Goal: Navigation & Orientation: Understand site structure

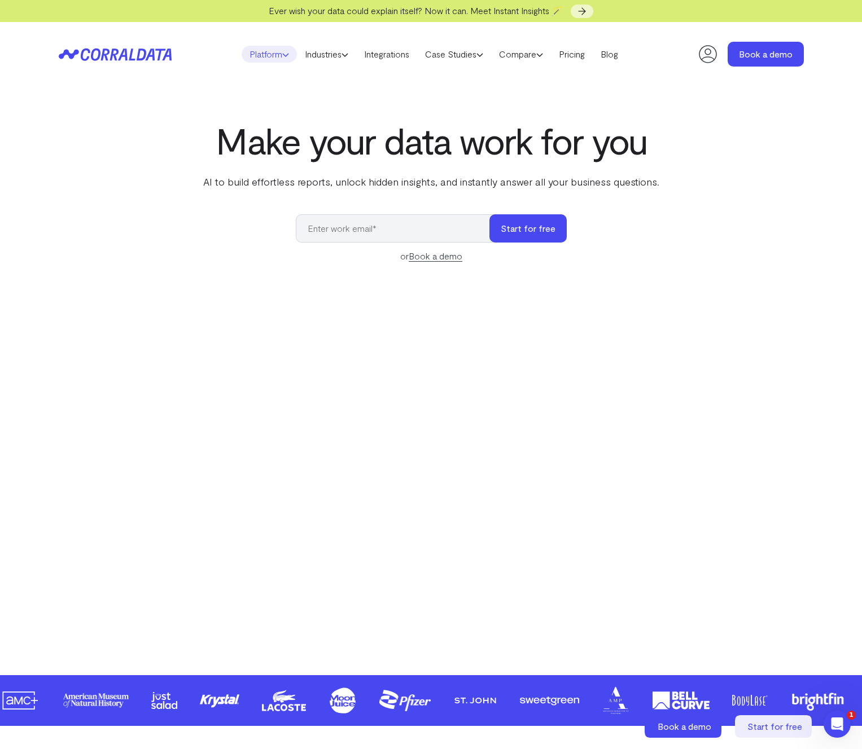
click at [270, 50] on link "Platform" at bounding box center [268, 54] width 55 height 17
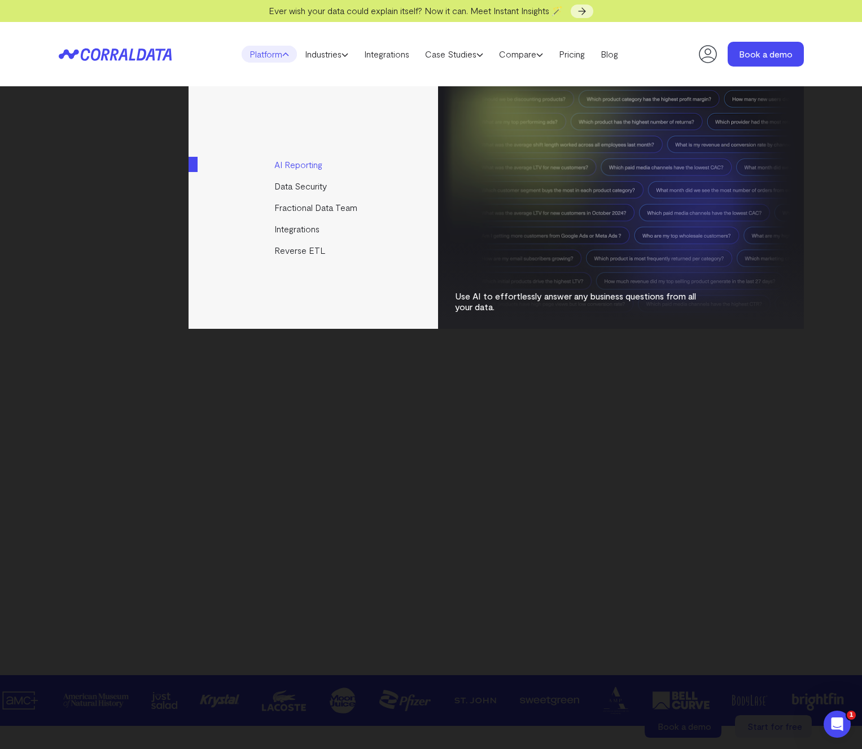
click at [284, 166] on link "AI Reporting" at bounding box center [313, 164] width 251 height 21
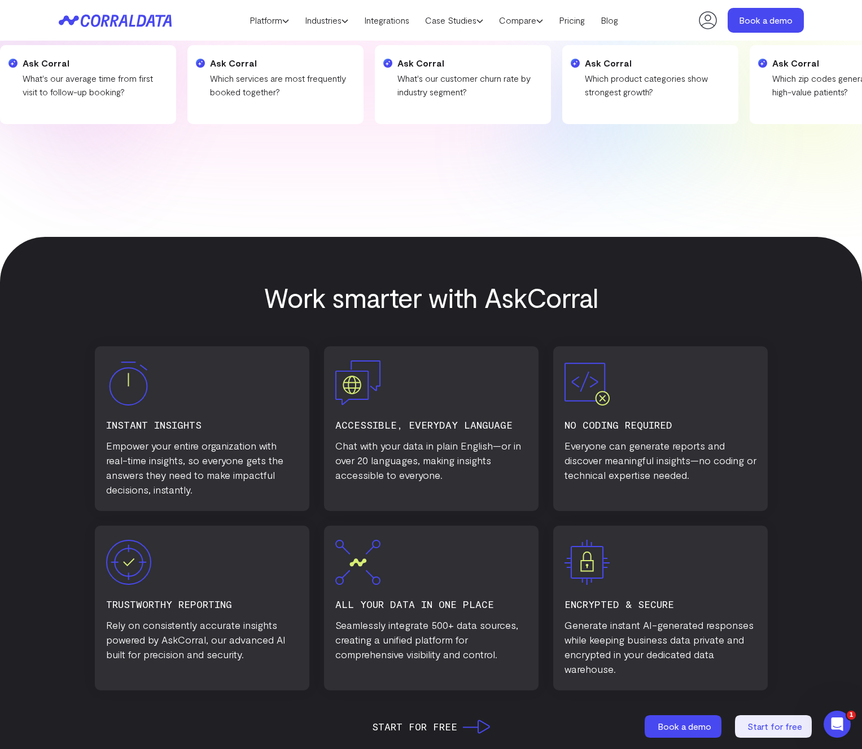
scroll to position [362, 0]
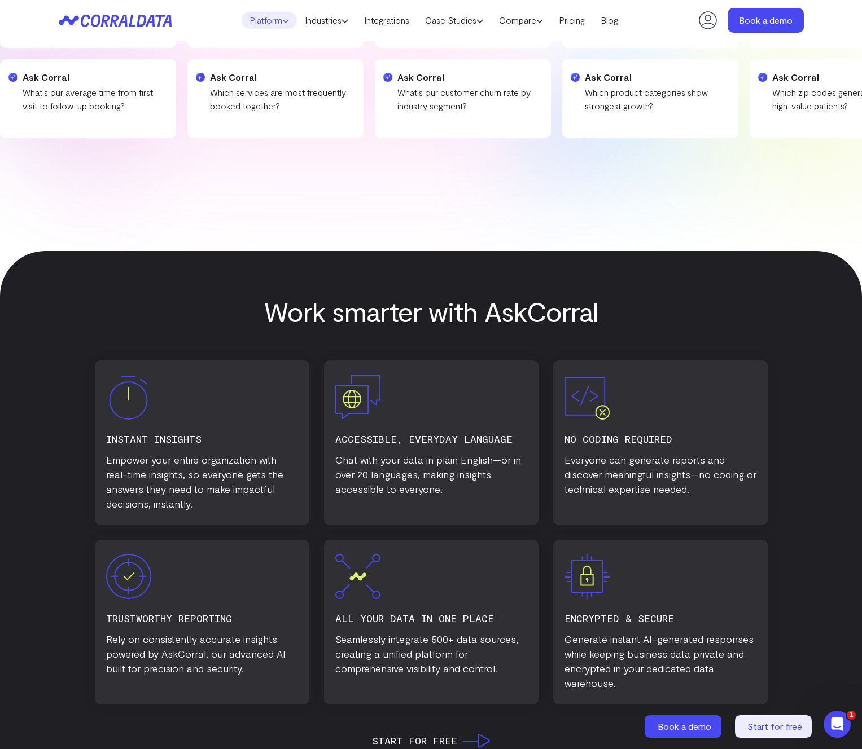
click at [271, 18] on link "Platform" at bounding box center [268, 20] width 55 height 17
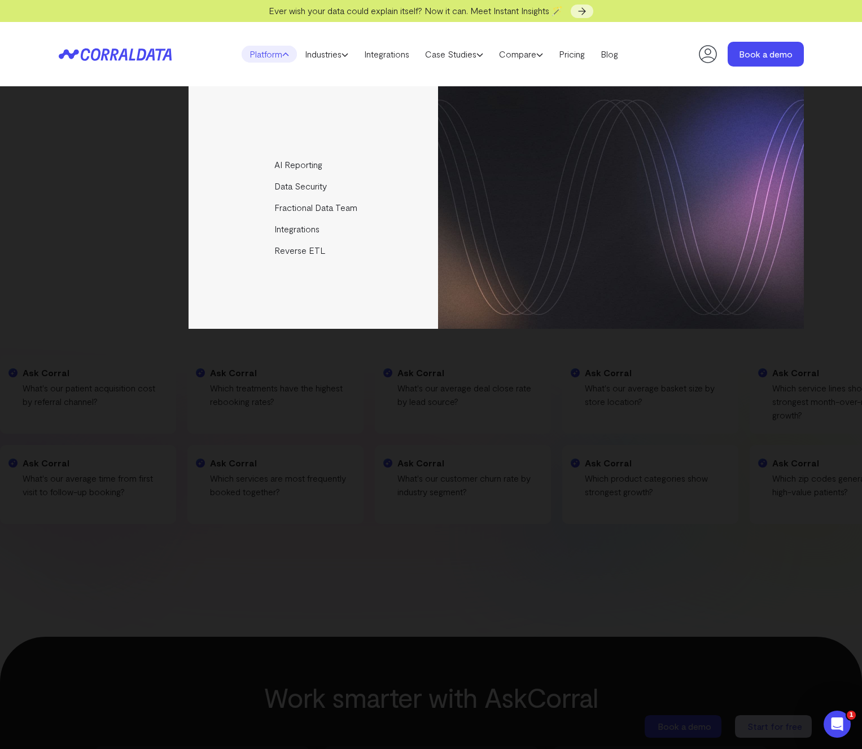
click at [122, 186] on div "AI Reporting Use AI to effortlessly answer any business questions from all your…" at bounding box center [431, 207] width 745 height 243
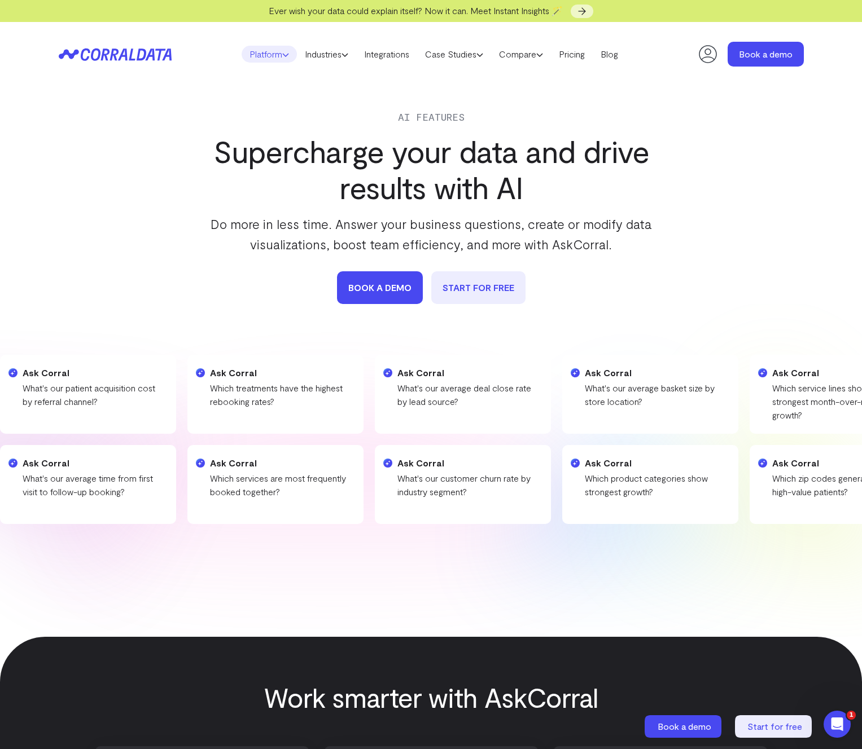
click at [264, 51] on link "Platform" at bounding box center [268, 54] width 55 height 17
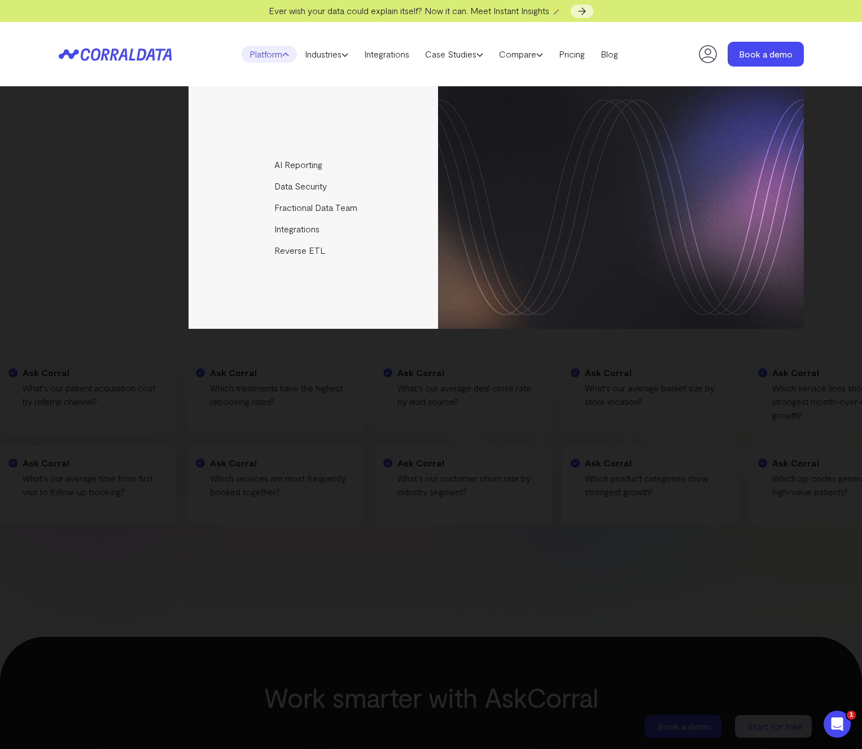
click at [149, 137] on div "AI Reporting Use AI to effortlessly answer any business questions from all your…" at bounding box center [431, 207] width 745 height 243
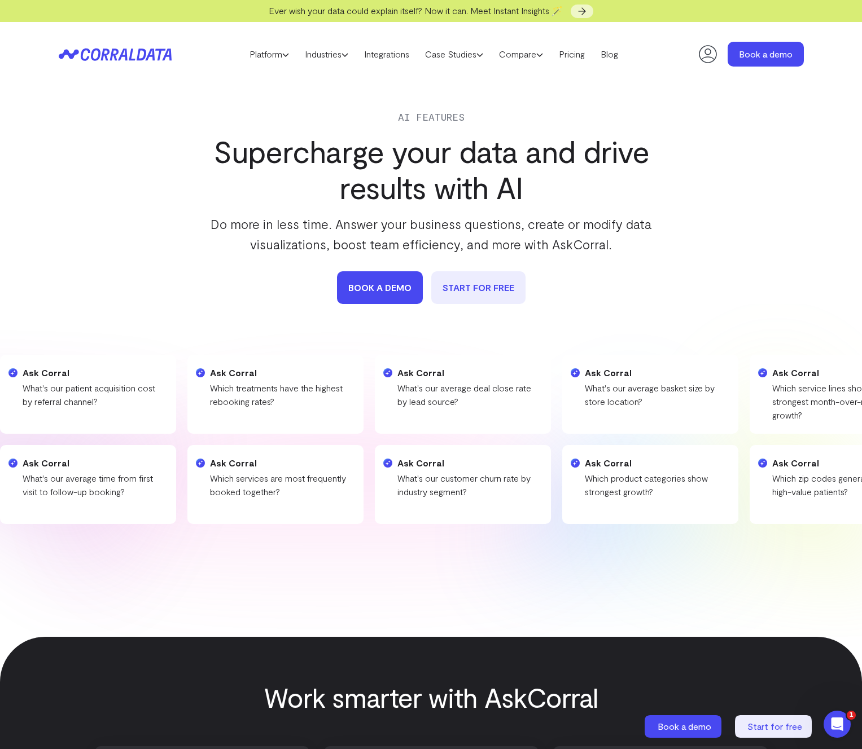
click at [146, 59] on icon at bounding box center [150, 55] width 10 height 12
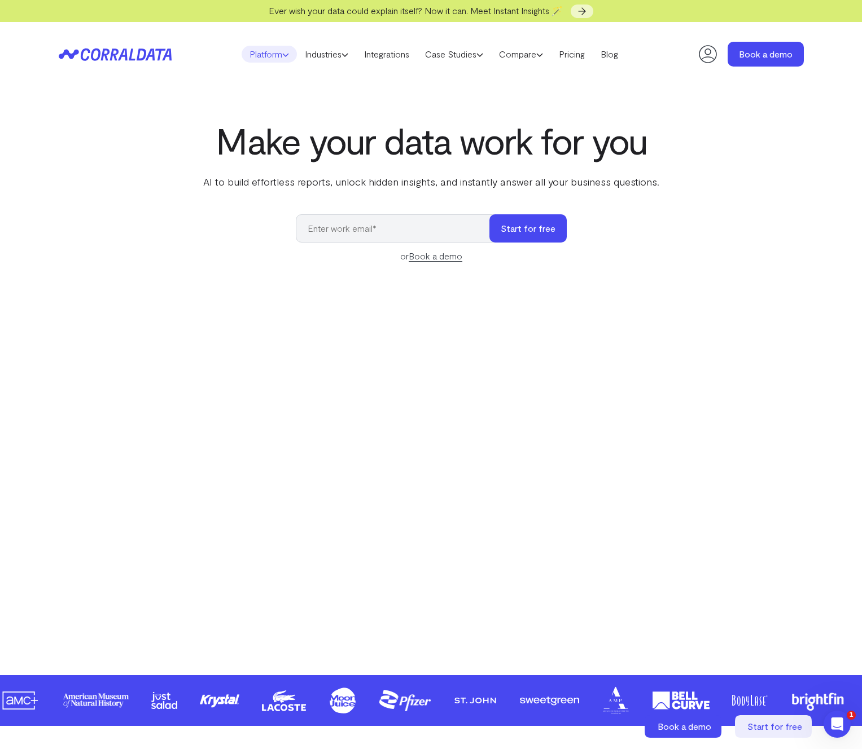
click at [275, 58] on link "Platform" at bounding box center [268, 54] width 55 height 17
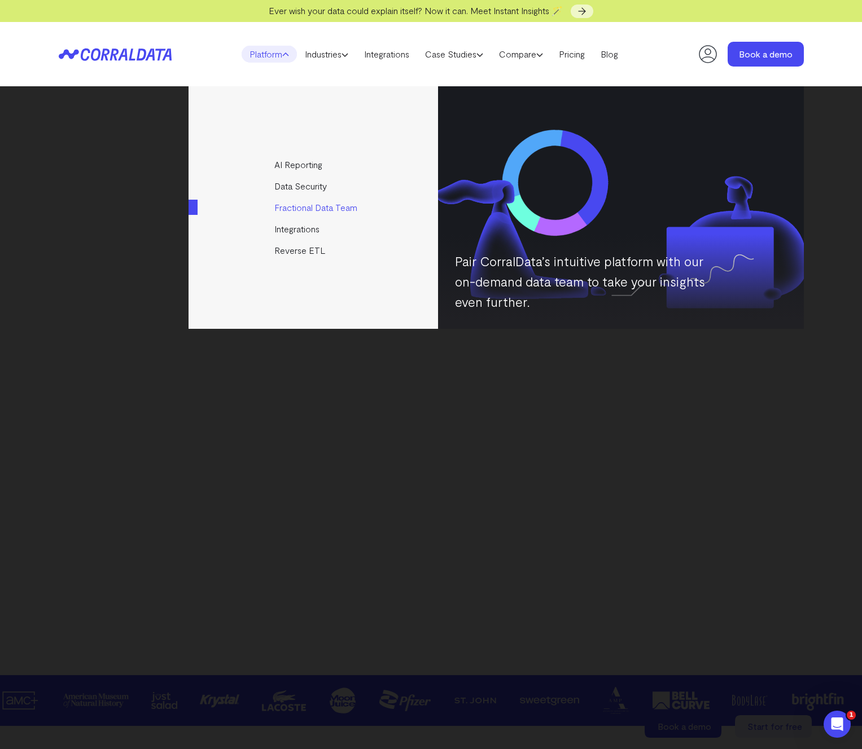
click at [283, 205] on link "Fractional Data Team" at bounding box center [313, 207] width 251 height 21
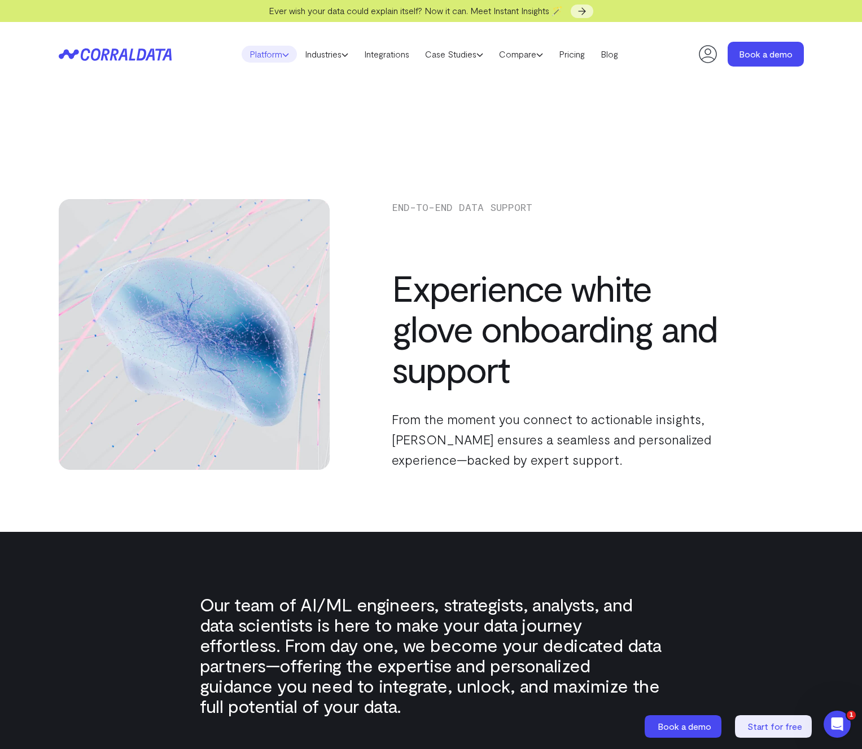
click at [263, 58] on link "Platform" at bounding box center [268, 54] width 55 height 17
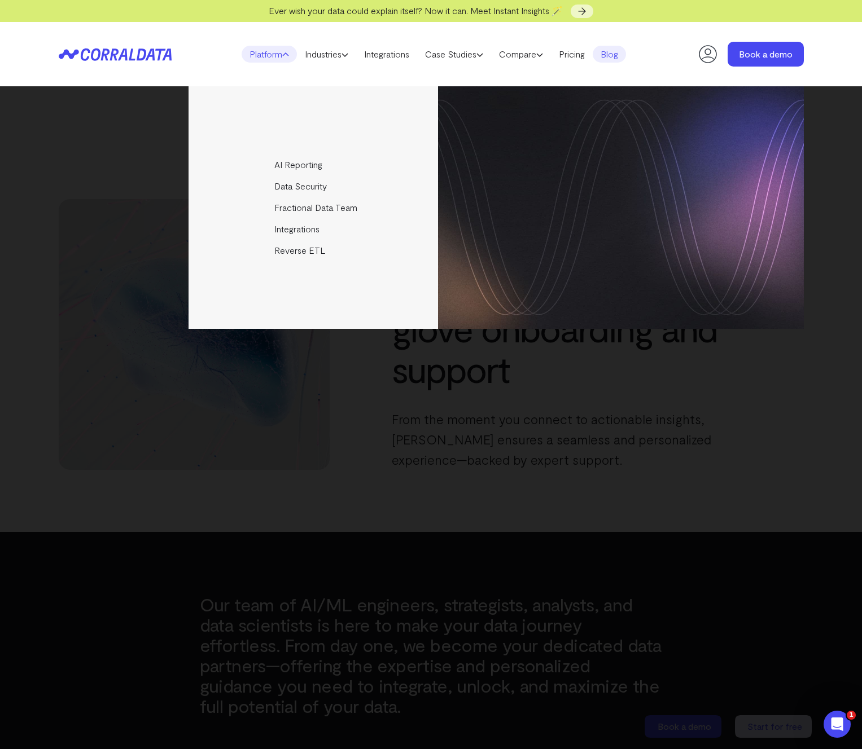
click at [626, 58] on link "Blog" at bounding box center [608, 54] width 33 height 17
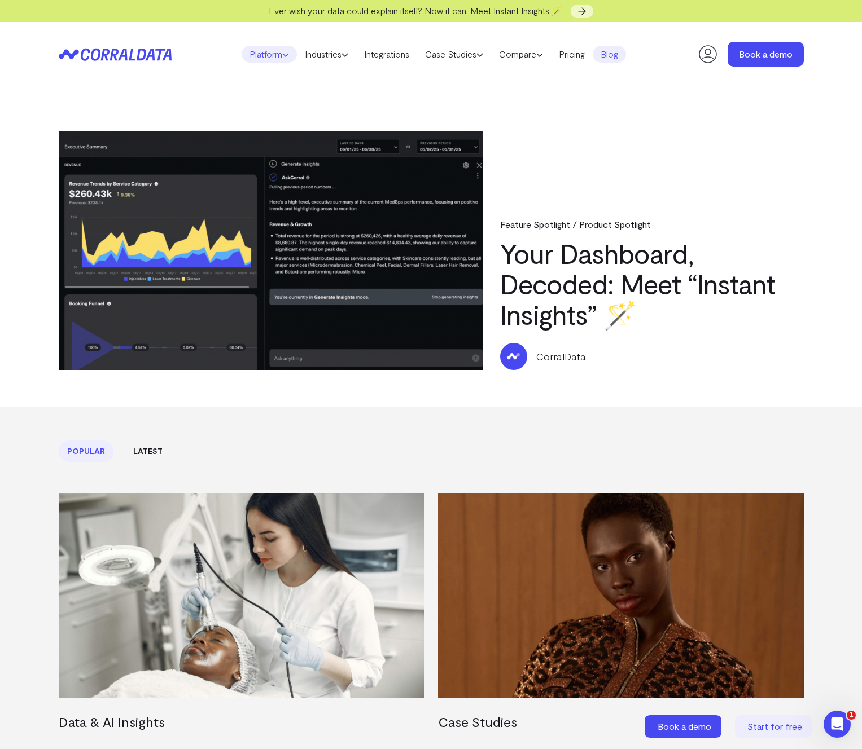
click at [256, 52] on link "Platform" at bounding box center [268, 54] width 55 height 17
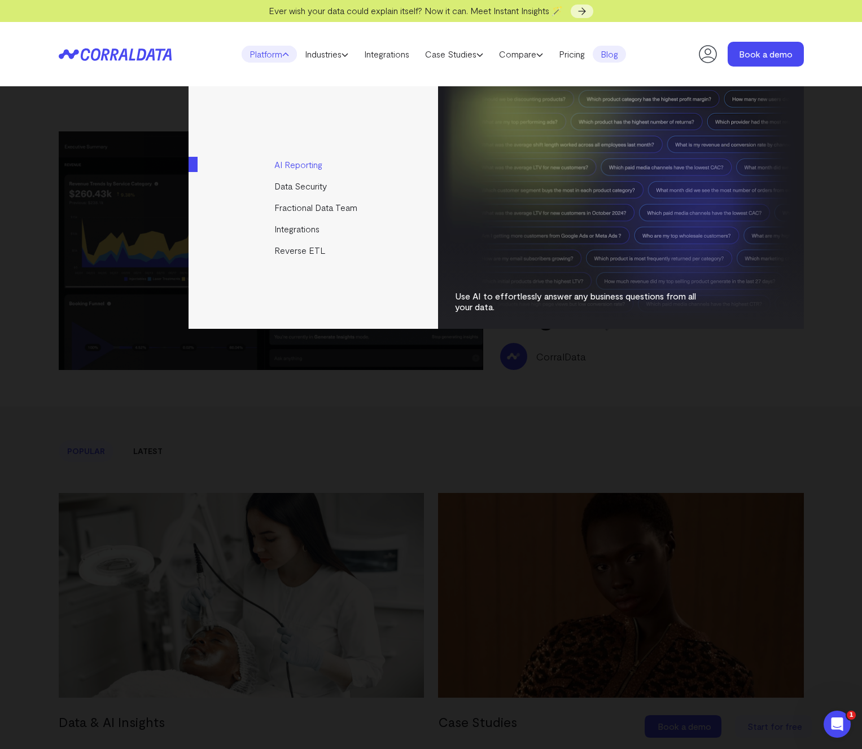
click at [279, 165] on link "AI Reporting" at bounding box center [313, 164] width 251 height 21
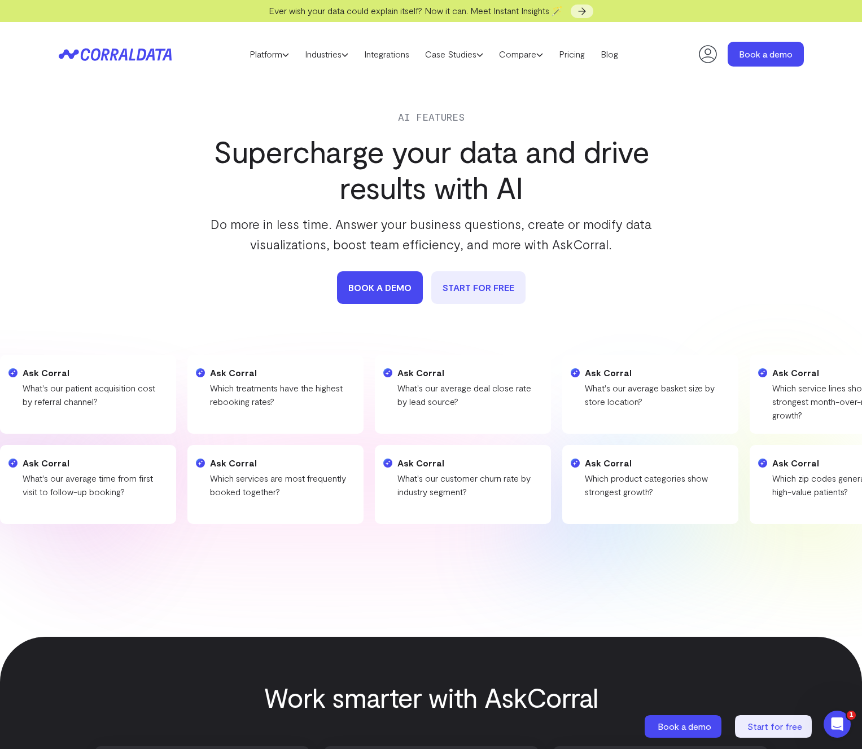
click at [137, 56] on icon at bounding box center [115, 54] width 113 height 13
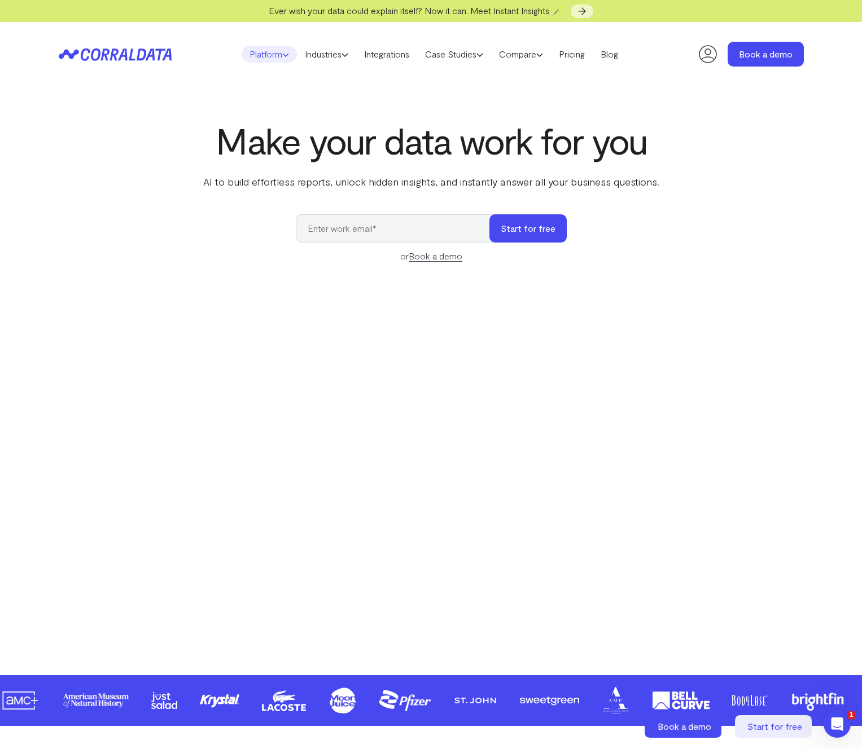
click at [269, 54] on link "Platform" at bounding box center [268, 54] width 55 height 17
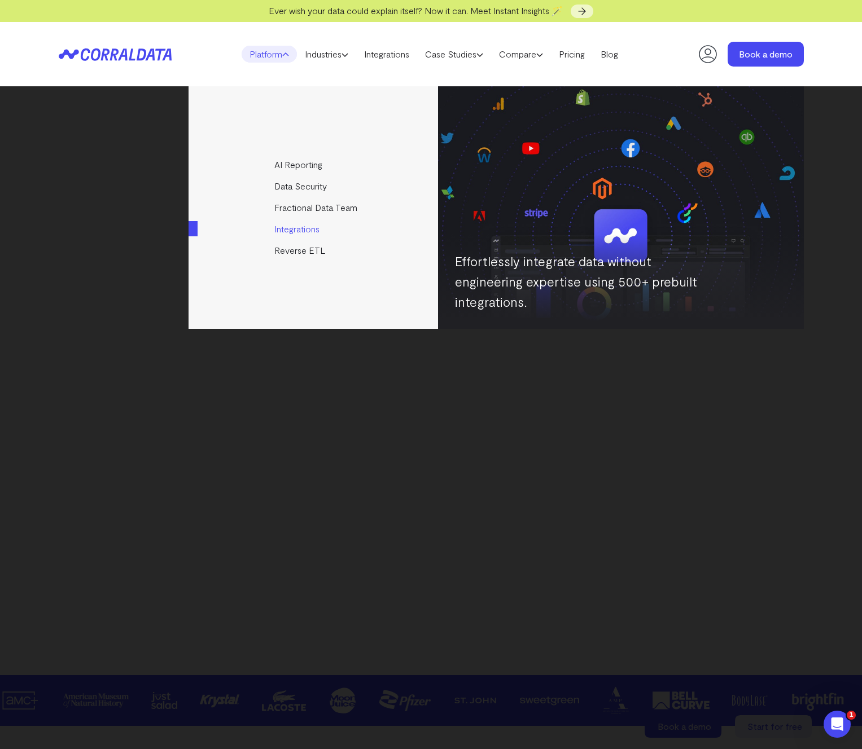
click at [295, 229] on link "Integrations" at bounding box center [313, 228] width 251 height 21
